Goal: Task Accomplishment & Management: Manage account settings

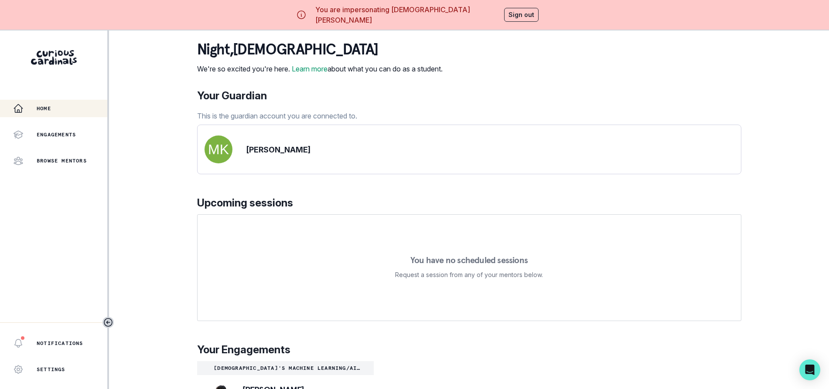
click at [53, 112] on div "Home" at bounding box center [60, 108] width 94 height 10
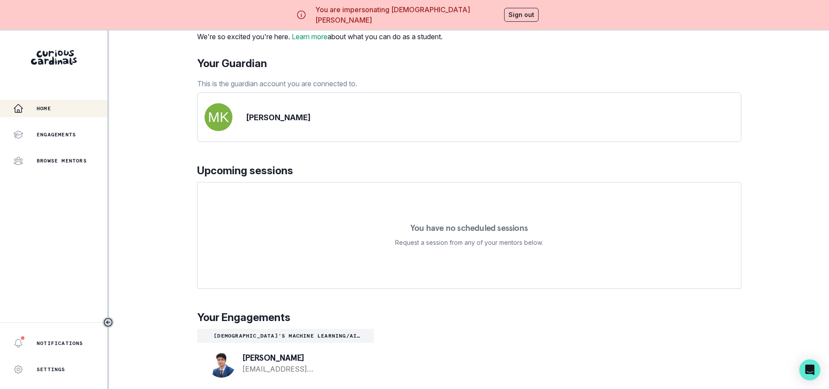
scroll to position [36, 0]
click at [333, 358] on div "[PERSON_NAME] [EMAIL_ADDRESS][DOMAIN_NAME]" at bounding box center [285, 364] width 177 height 42
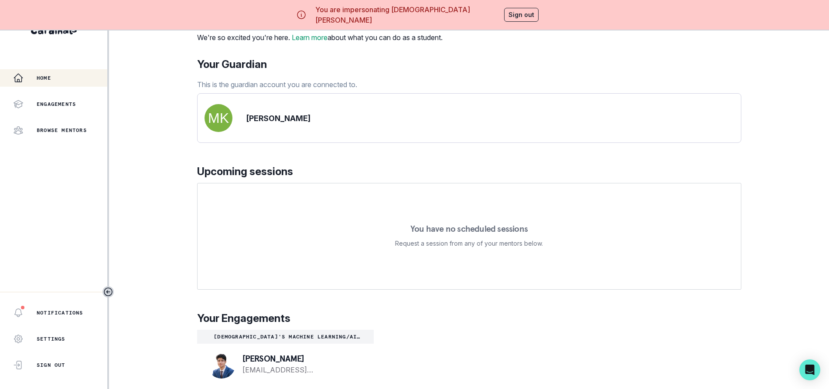
scroll to position [0, 0]
click at [504, 17] on button "Sign out" at bounding box center [521, 15] width 34 height 14
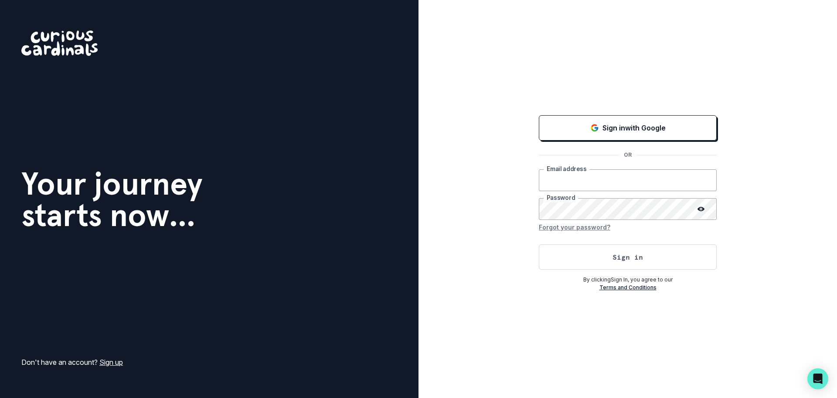
type input "[EMAIL_ADDRESS][DOMAIN_NAME]"
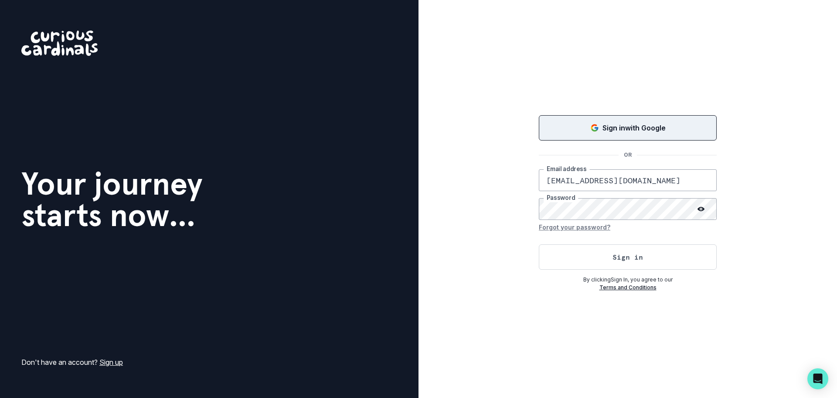
click at [598, 130] on icon "Sign in with Google (GSuite)" at bounding box center [594, 127] width 9 height 9
